Goal: Task Accomplishment & Management: Use online tool/utility

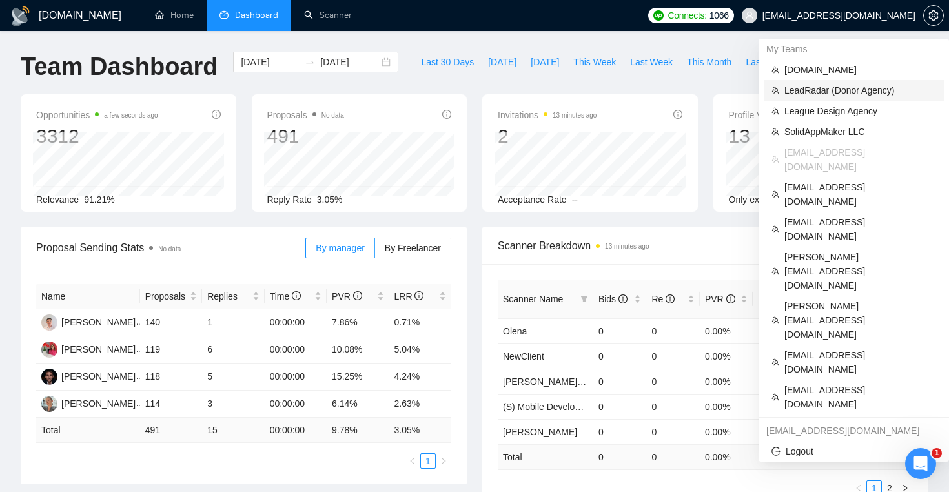
click at [837, 92] on span "LeadRadar (Donor Agency)" at bounding box center [860, 90] width 152 height 14
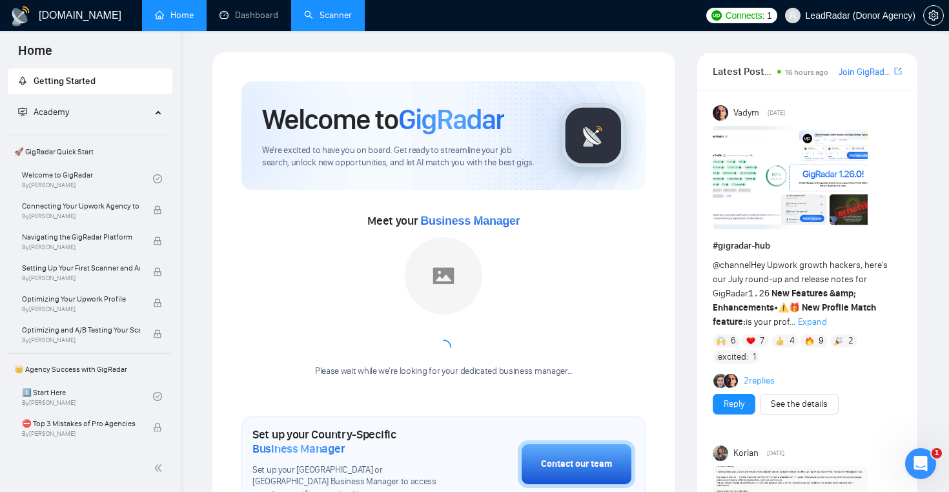
click at [316, 21] on link "Scanner" at bounding box center [328, 15] width 48 height 11
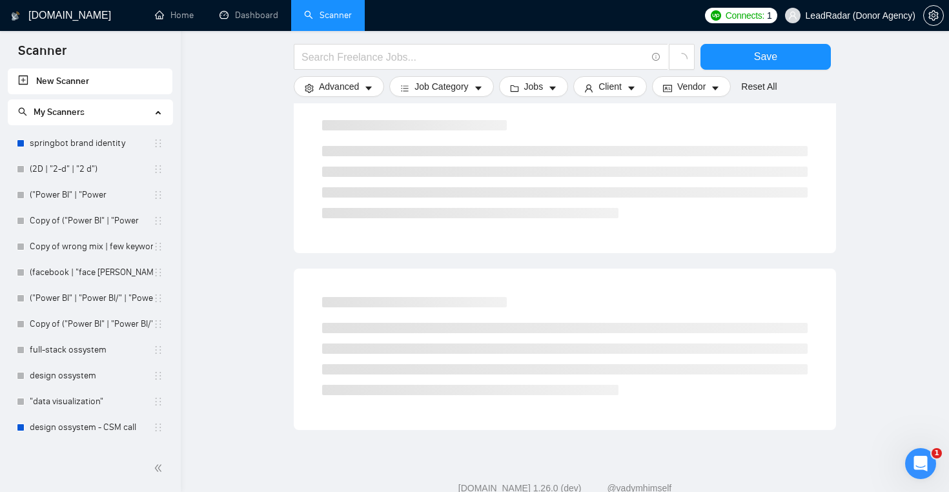
scroll to position [671, 0]
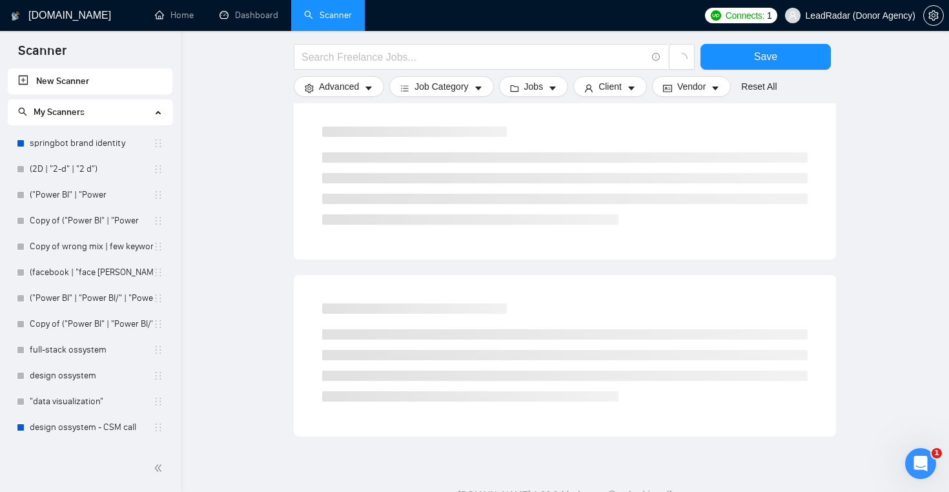
click at [73, 79] on link "New Scanner" at bounding box center [90, 81] width 144 height 26
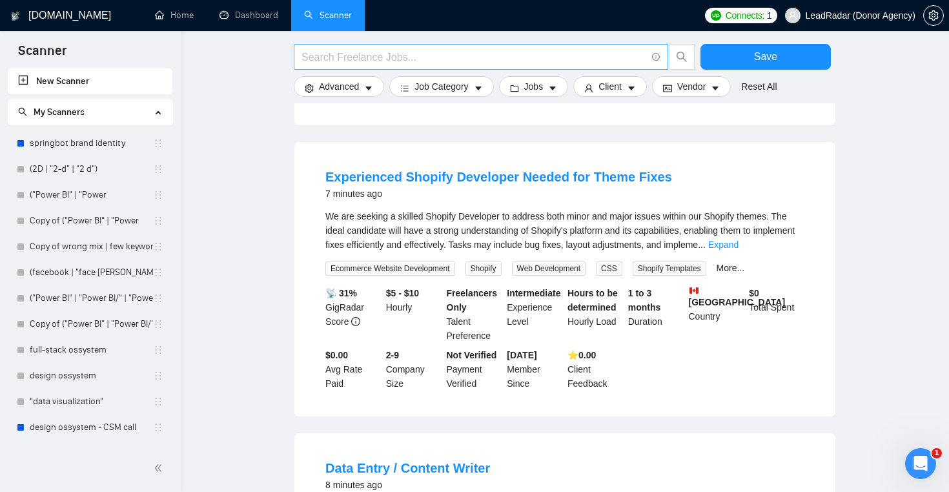
click at [432, 62] on input "text" at bounding box center [473, 57] width 345 height 16
paste input "DevOps"
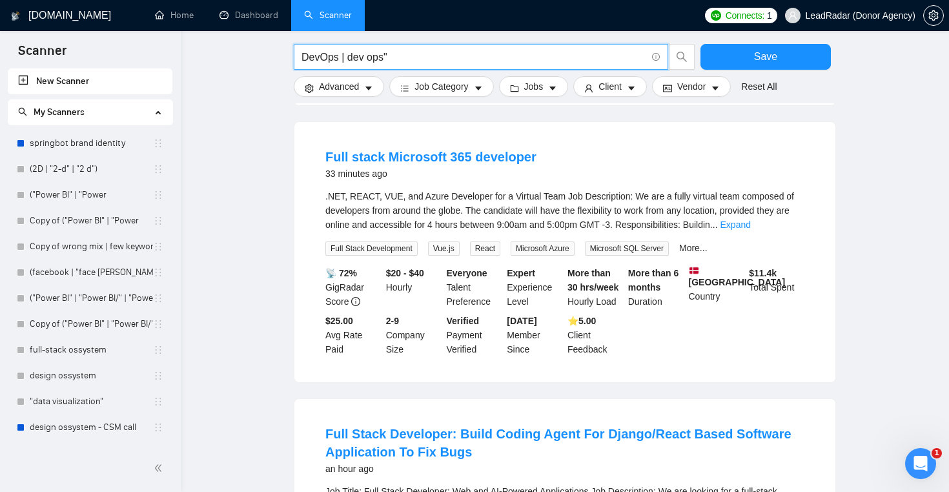
click at [348, 58] on input "DevOps | dev ops"" at bounding box center [473, 57] width 345 height 16
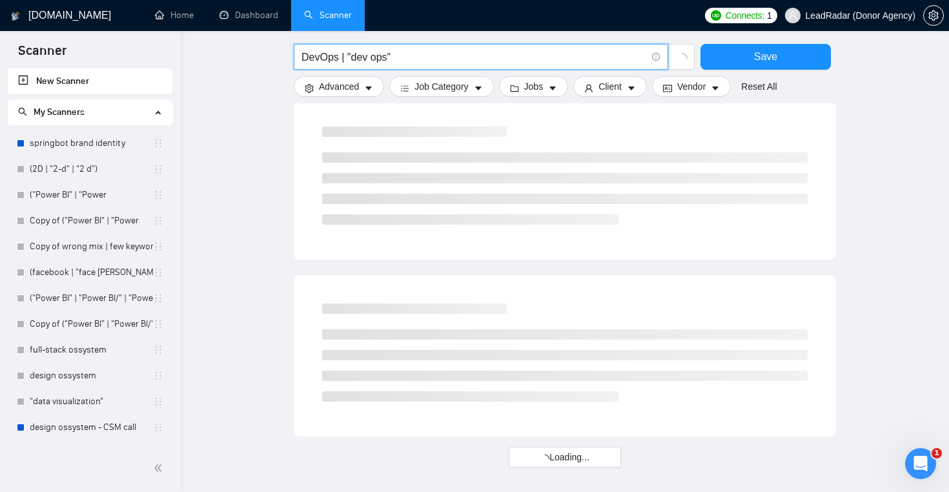
click at [433, 55] on input "DevOps | "dev ops"" at bounding box center [473, 57] width 345 height 16
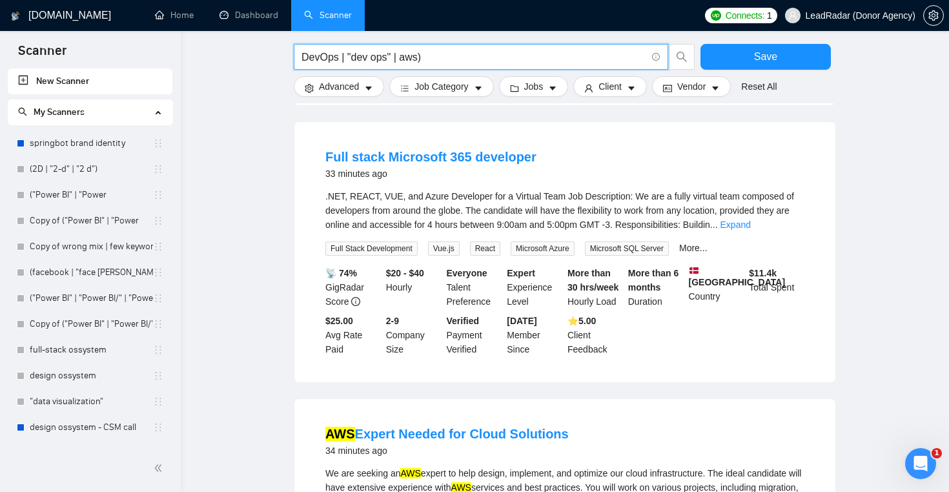
click at [302, 56] on input "DevOps | "dev ops" | aws)" at bounding box center [473, 57] width 345 height 16
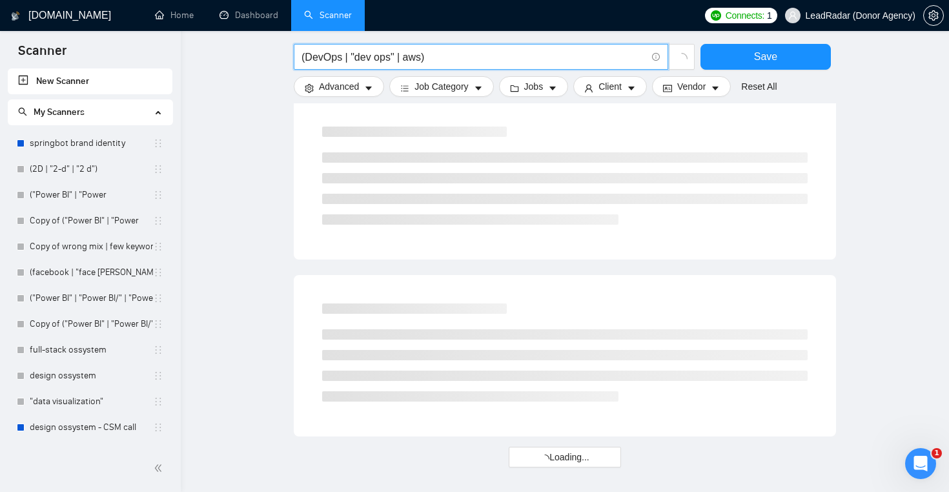
click at [438, 60] on input "(DevOps | "dev ops" | aws)" at bounding box center [473, 57] width 345 height 16
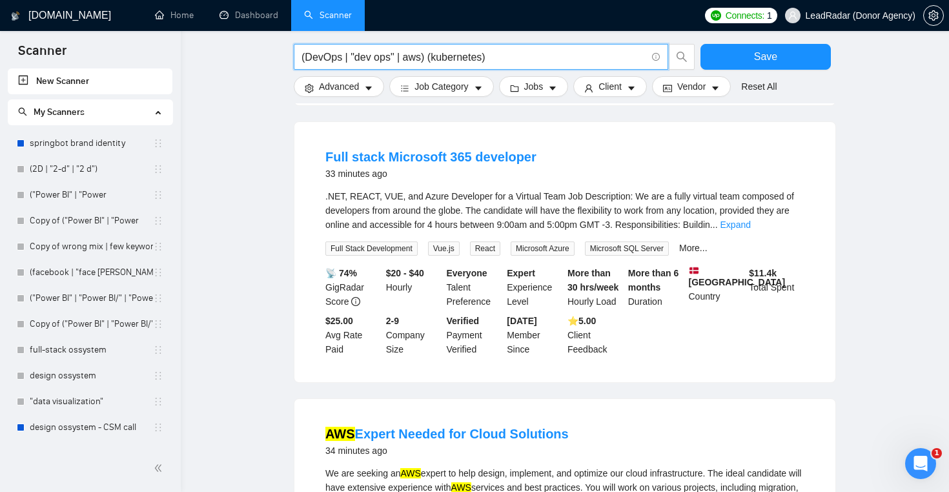
type input "(DevOps | "dev ops" | aws) (kubernetes)"
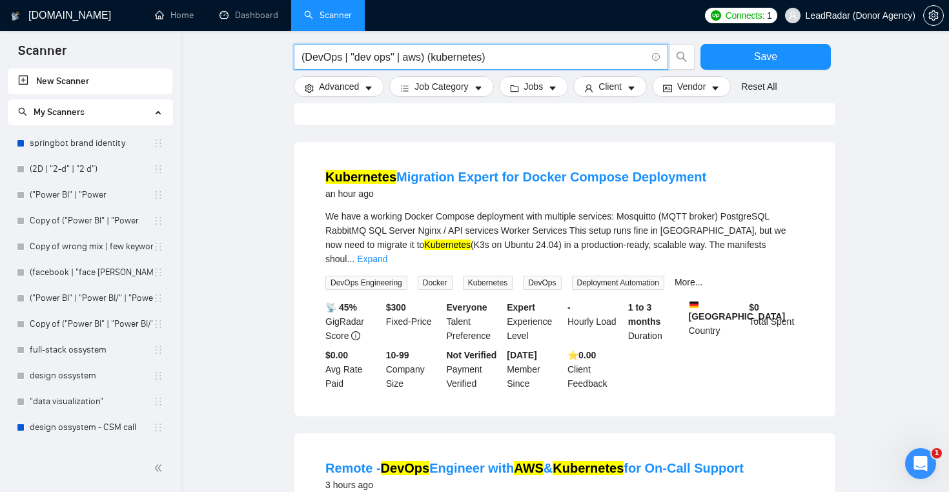
scroll to position [0, 0]
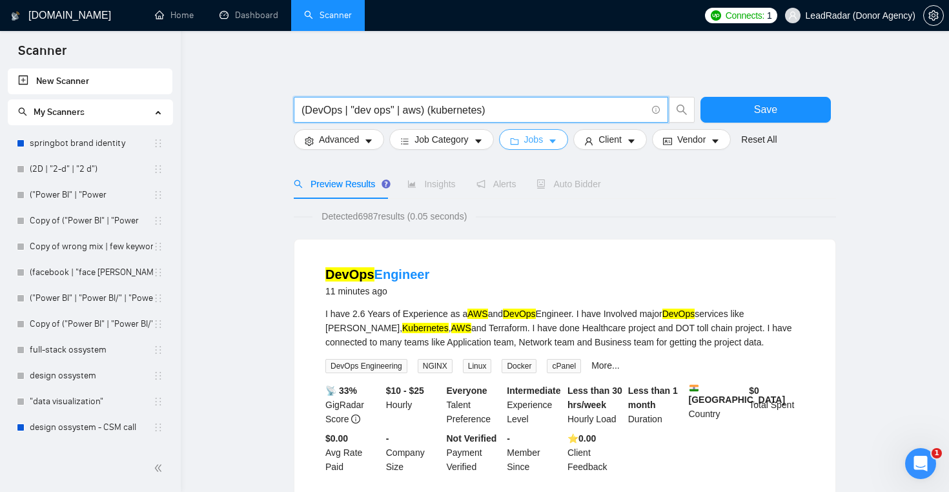
click at [554, 138] on icon "caret-down" at bounding box center [552, 141] width 9 height 9
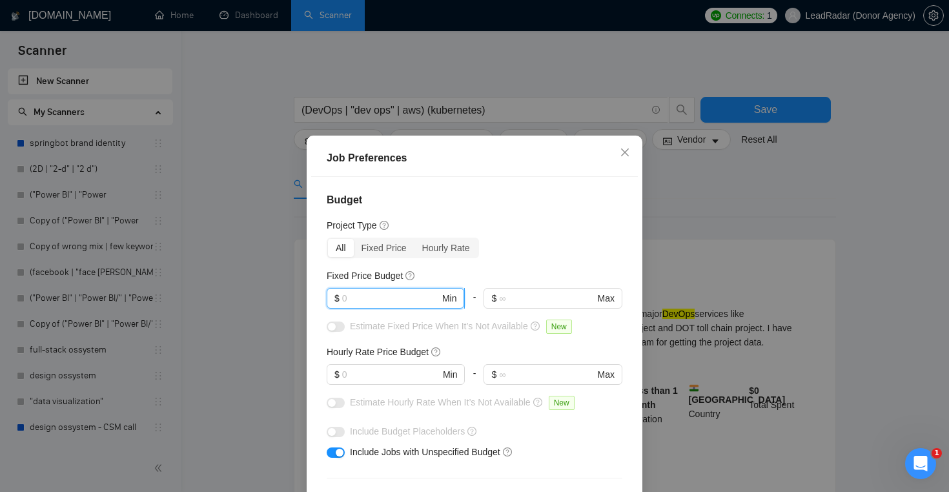
click at [400, 296] on input "text" at bounding box center [390, 298] width 97 height 14
click at [387, 375] on input "text" at bounding box center [390, 374] width 97 height 14
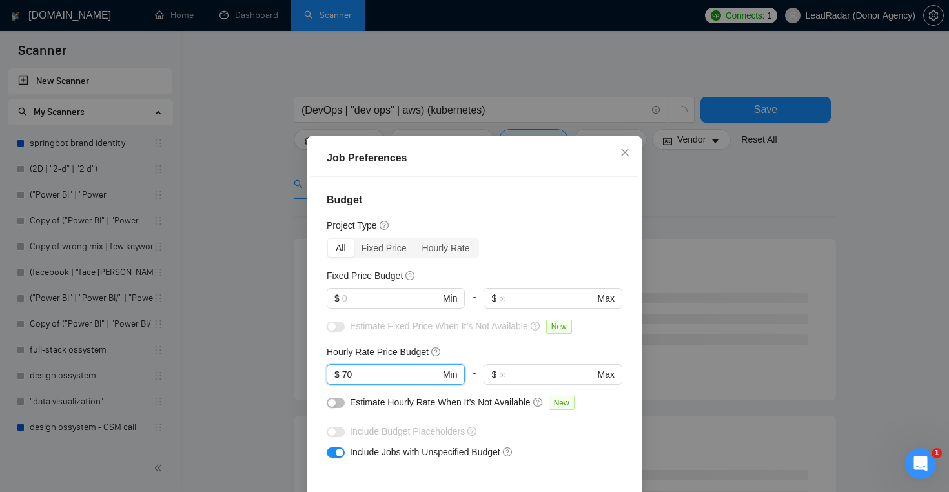
type input "70"
click at [478, 343] on div "Budget Project Type All Fixed Price Hourly Rate Fixed Price Budget $ Min - $ Ma…" at bounding box center [474, 349] width 327 height 344
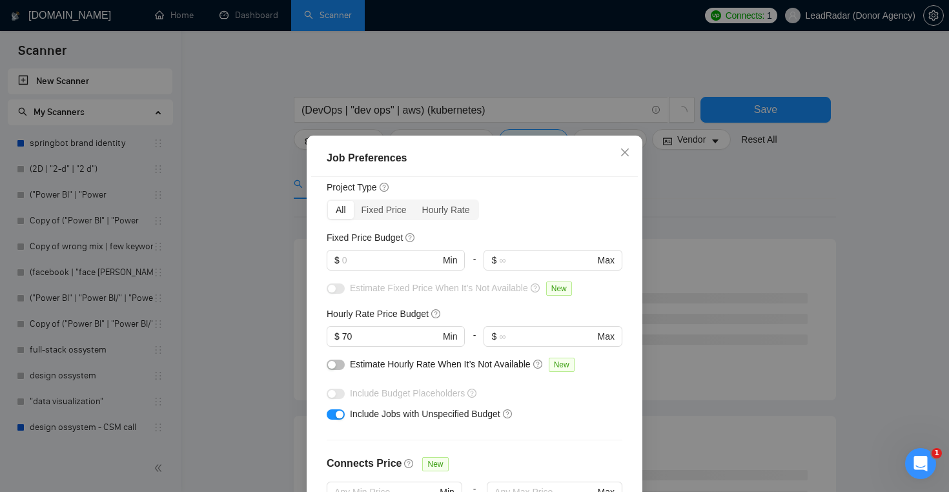
scroll to position [57, 0]
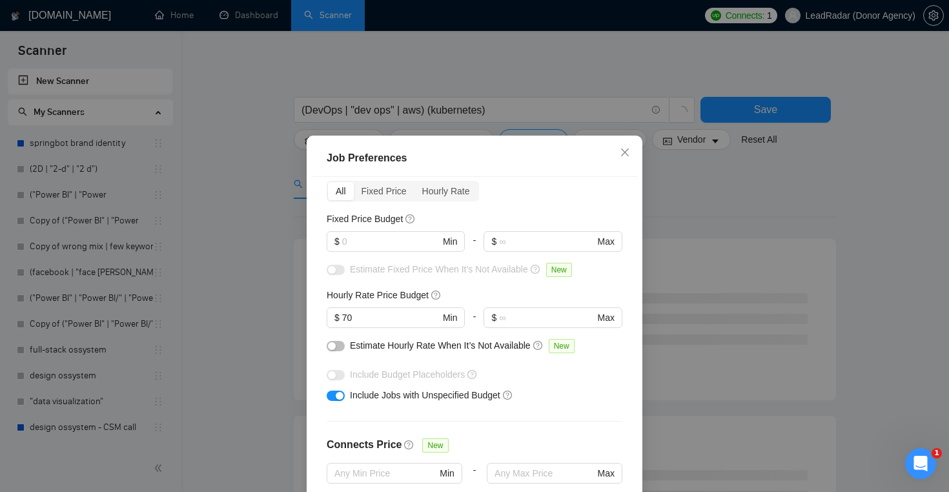
click at [337, 396] on div "button" at bounding box center [340, 396] width 8 height 8
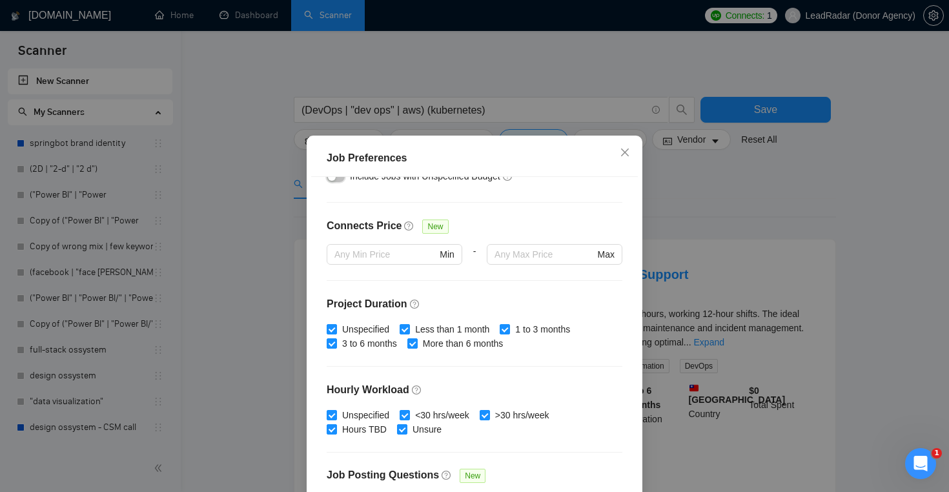
scroll to position [281, 0]
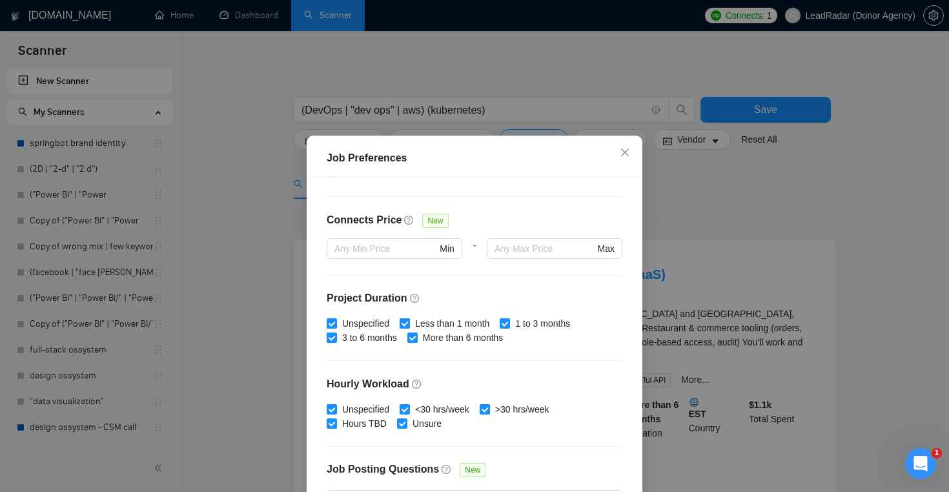
click at [406, 324] on input "Less than 1 month" at bounding box center [404, 322] width 9 height 9
checkbox input "false"
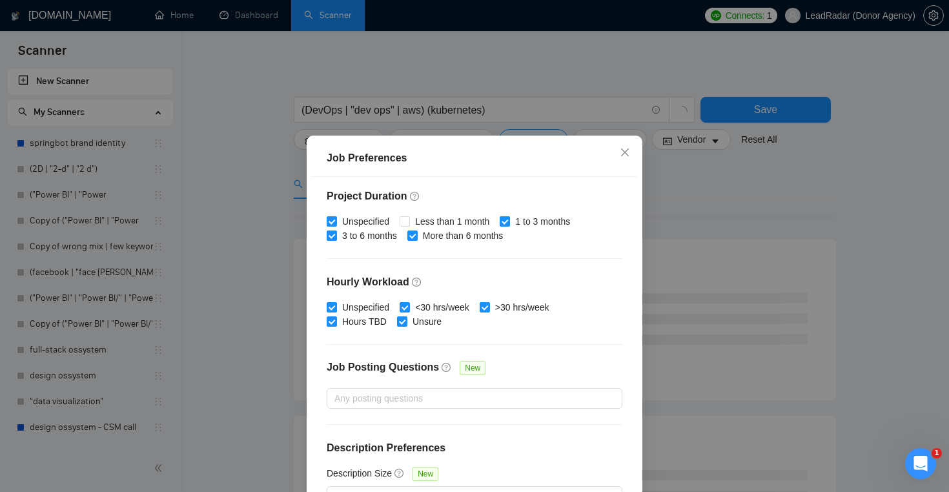
click at [509, 219] on input "1 to 3 months" at bounding box center [504, 220] width 9 height 9
checkbox input "false"
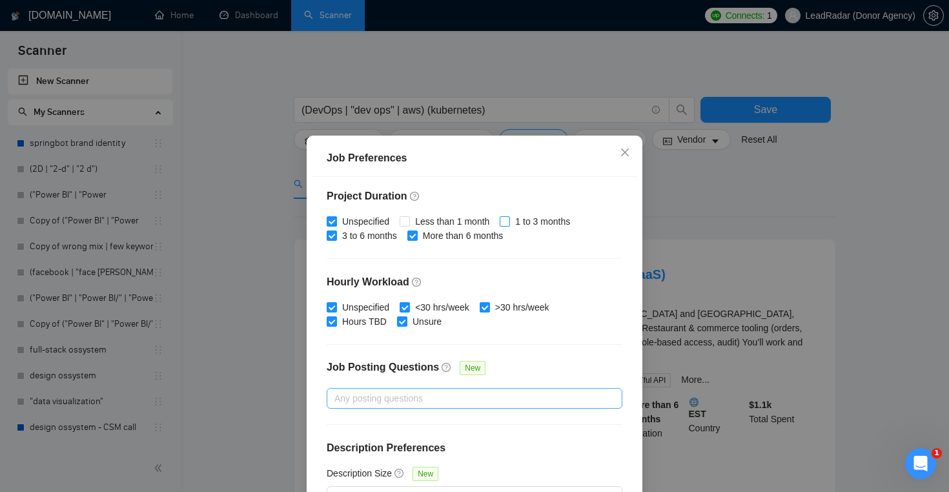
scroll to position [86, 0]
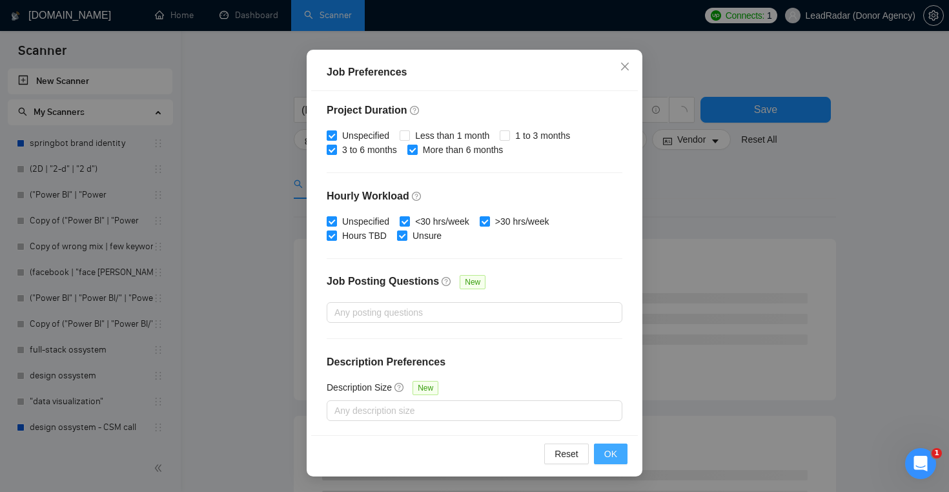
click at [614, 456] on span "OK" at bounding box center [610, 454] width 13 height 14
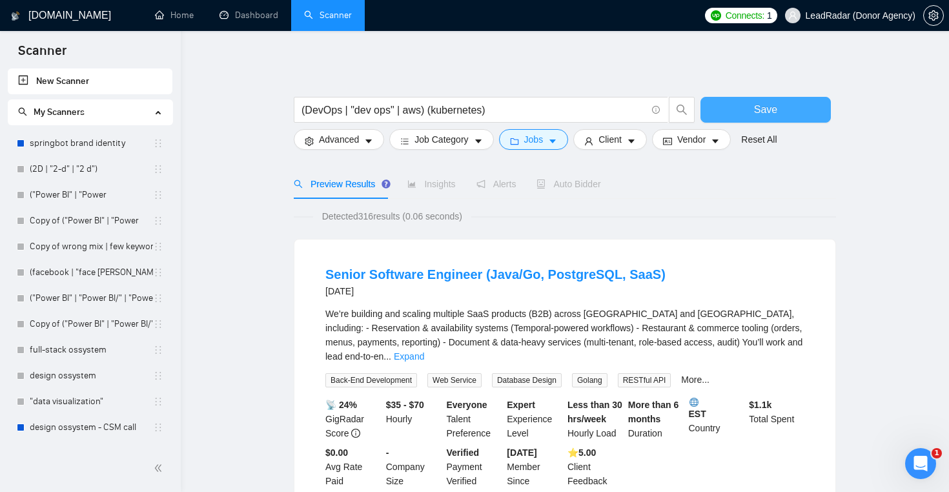
click at [790, 117] on button "Save" at bounding box center [765, 110] width 130 height 26
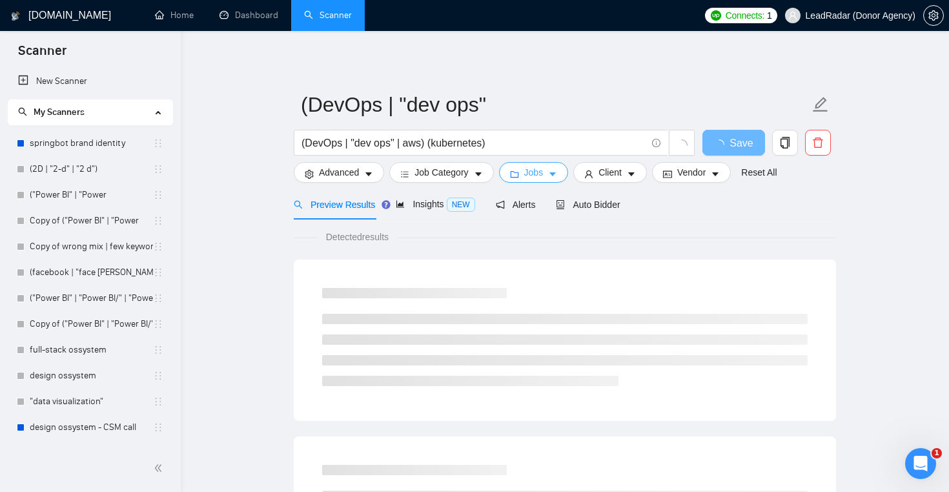
click at [549, 168] on button "Jobs" at bounding box center [534, 172] width 70 height 21
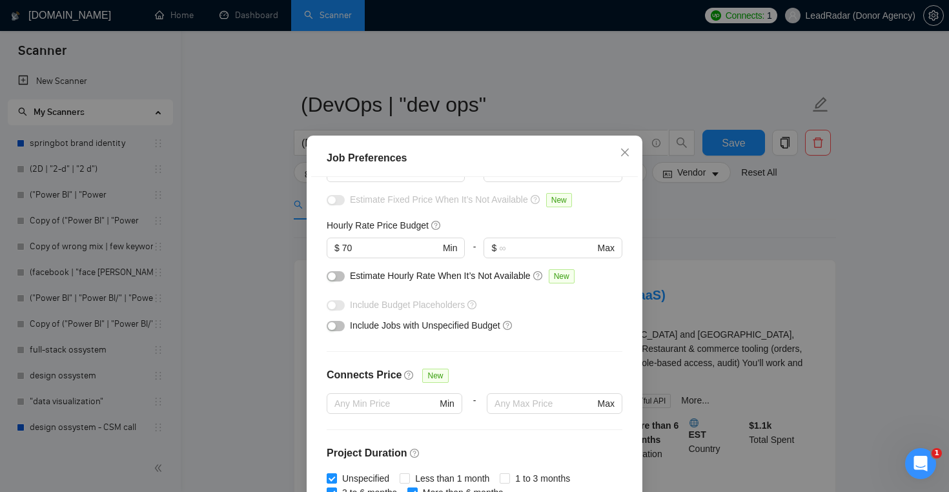
scroll to position [128, 0]
click at [336, 326] on button "button" at bounding box center [336, 325] width 18 height 10
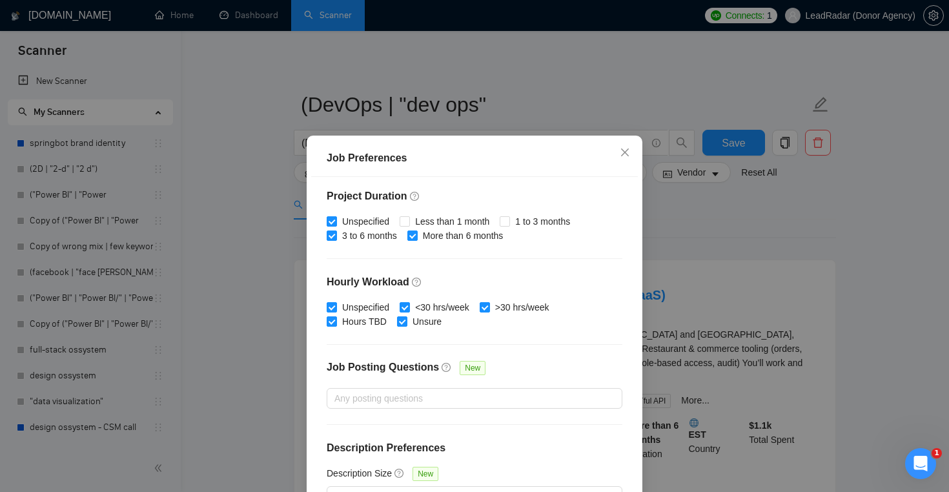
scroll to position [86, 0]
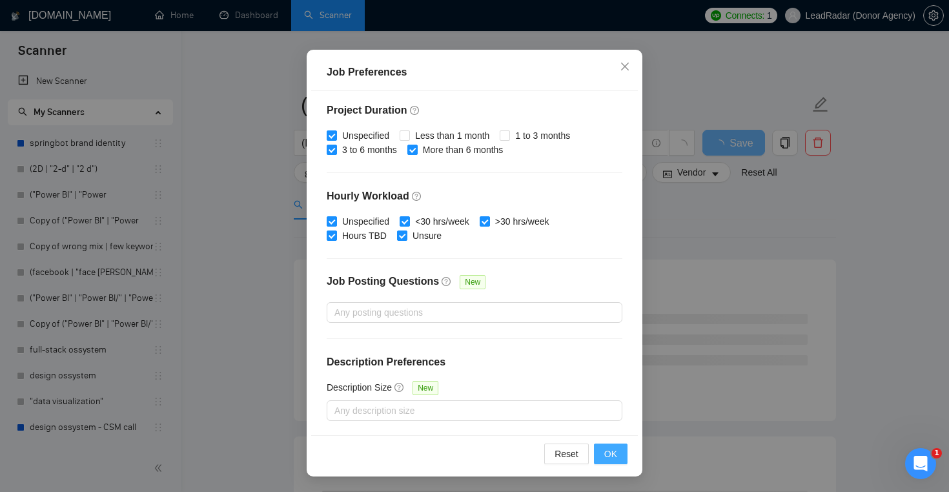
click at [606, 451] on span "OK" at bounding box center [610, 454] width 13 height 14
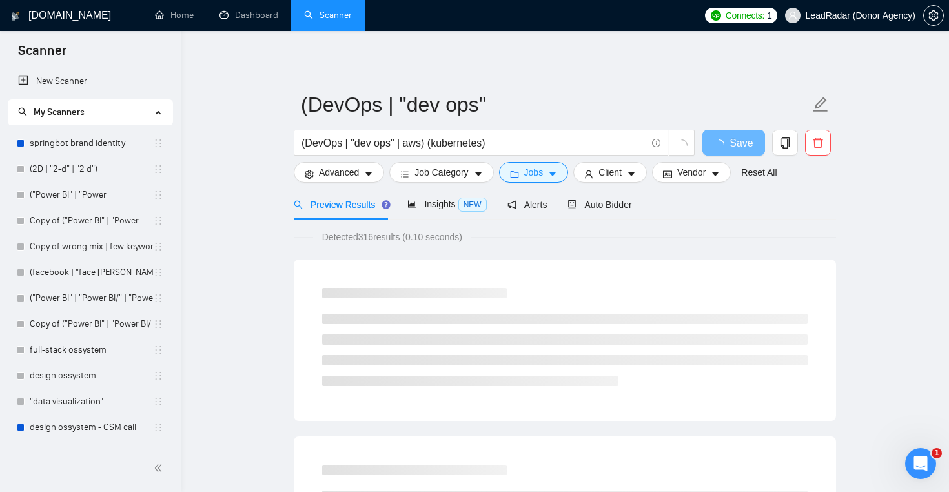
scroll to position [28, 0]
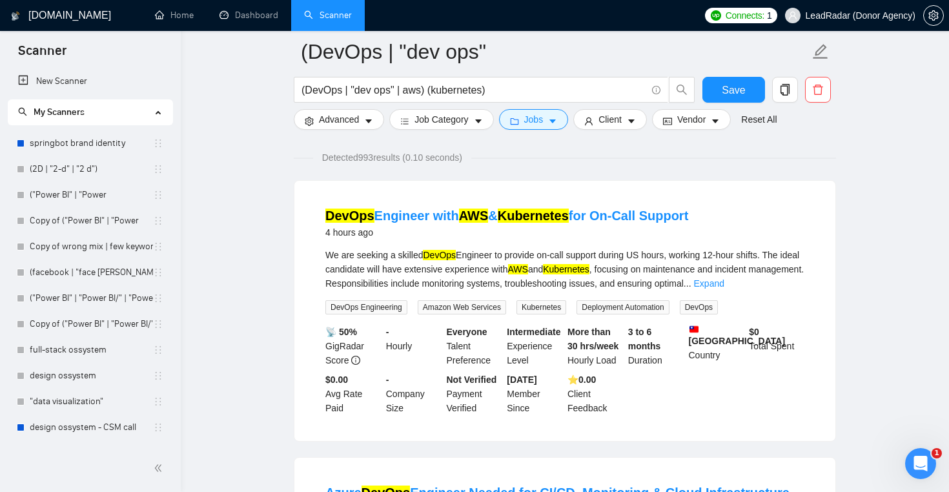
scroll to position [0, 0]
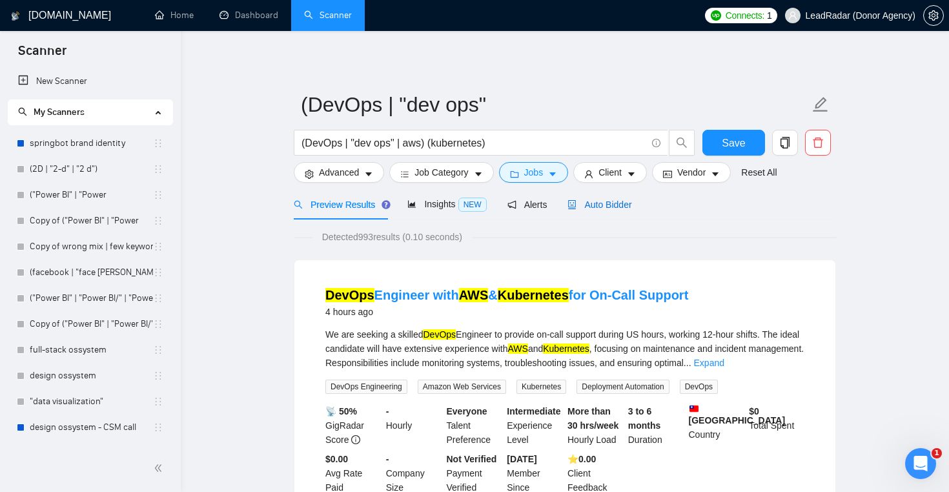
click at [594, 205] on span "Auto Bidder" at bounding box center [599, 204] width 64 height 10
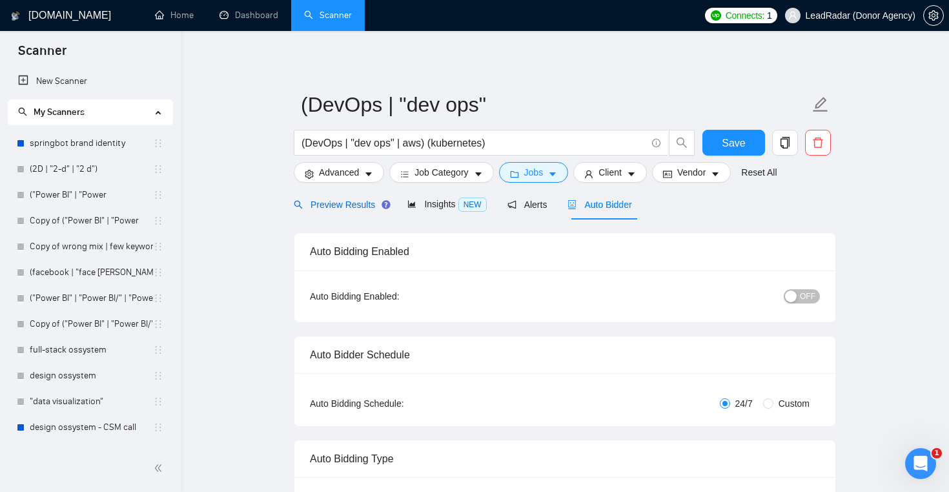
click at [338, 209] on span "Preview Results" at bounding box center [340, 204] width 93 height 10
